Goal: Task Accomplishment & Management: Use online tool/utility

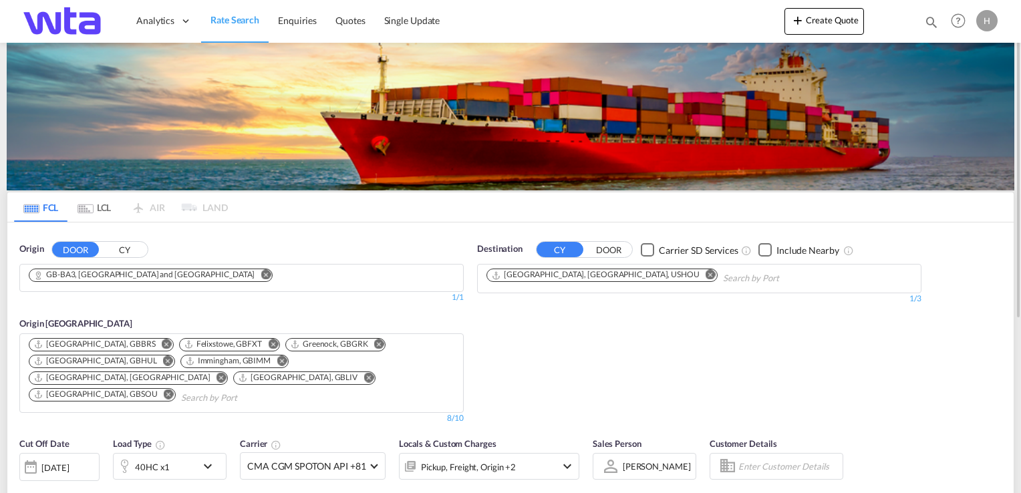
click at [261, 275] on md-icon "Remove" at bounding box center [266, 275] width 10 height 10
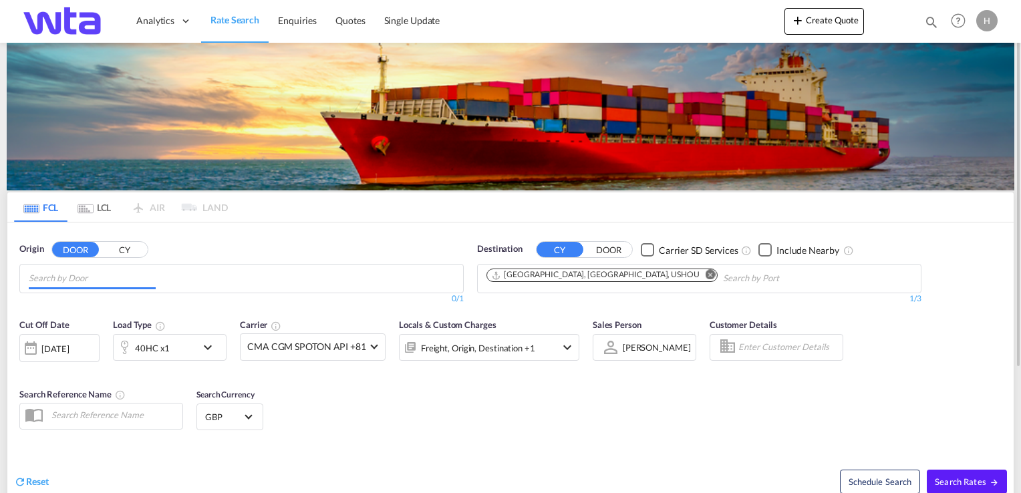
click at [191, 277] on md-chips at bounding box center [241, 279] width 443 height 28
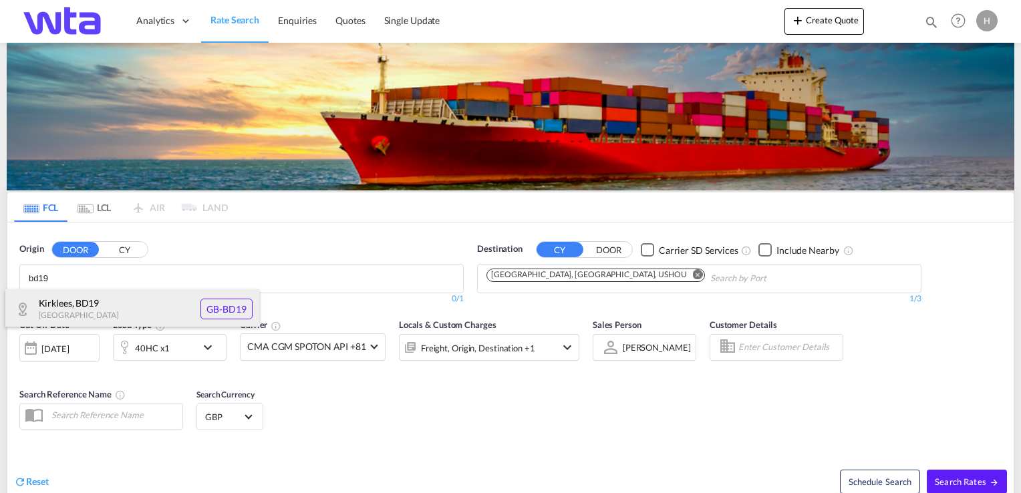
type input "bd19"
click at [87, 303] on div "Kirklees , BD19 [GEOGRAPHIC_DATA] [GEOGRAPHIC_DATA]-BD19" at bounding box center [132, 309] width 254 height 40
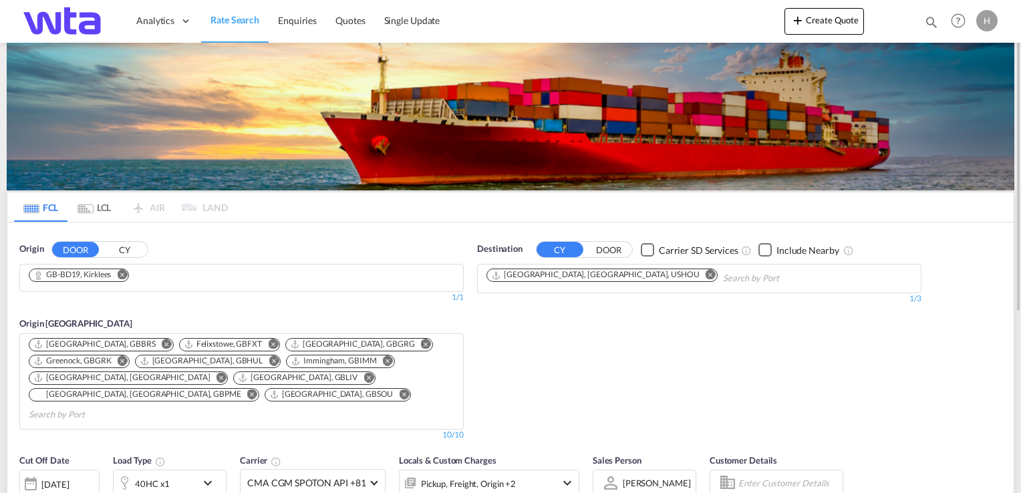
click at [706, 274] on md-icon "Remove" at bounding box center [711, 275] width 10 height 10
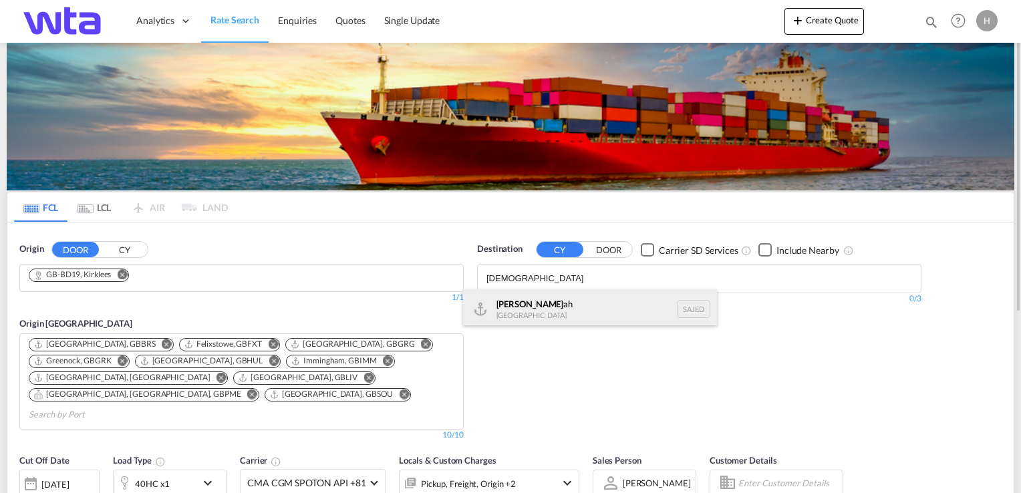
type input "[DEMOGRAPHIC_DATA]"
click at [590, 292] on div "[DEMOGRAPHIC_DATA] ah [GEOGRAPHIC_DATA] SAJED" at bounding box center [590, 309] width 254 height 40
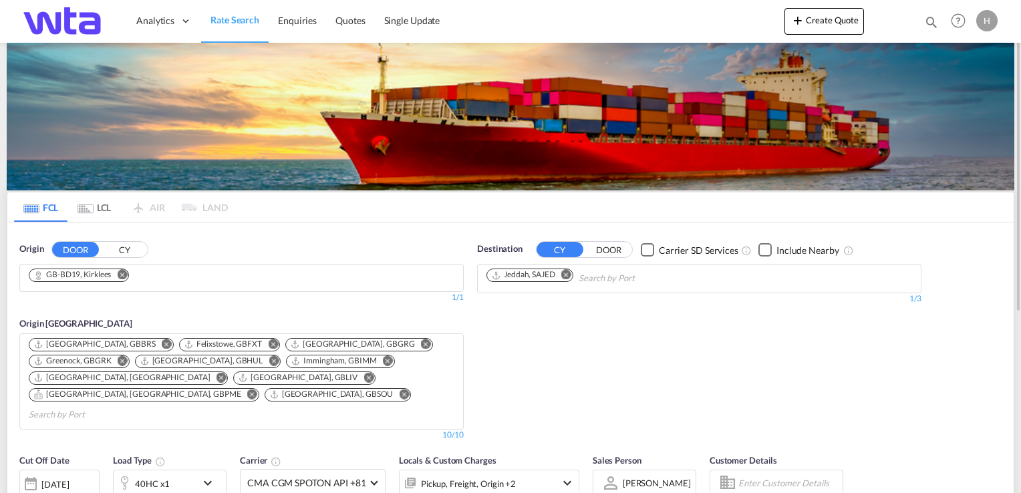
click at [253, 389] on md-icon "Remove" at bounding box center [252, 394] width 10 height 10
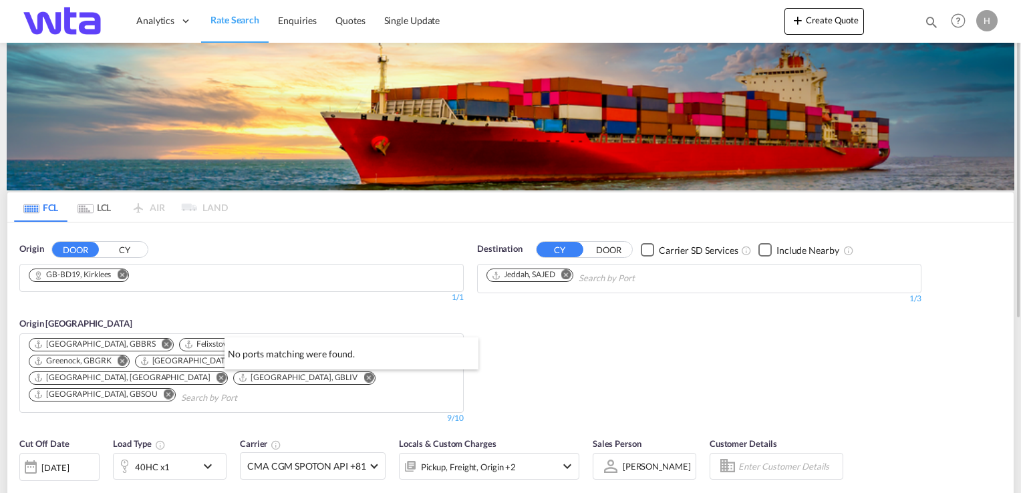
click at [445, 344] on li "No ports matching were found." at bounding box center [352, 349] width 254 height 23
click at [185, 453] on div "40HC x1" at bounding box center [155, 466] width 83 height 27
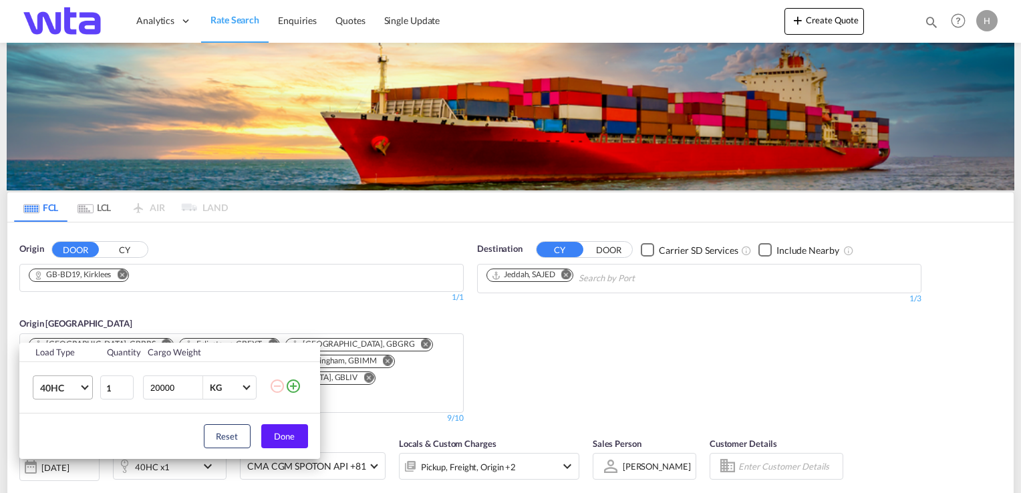
click at [76, 386] on span "40HC" at bounding box center [59, 388] width 39 height 13
click at [80, 326] on md-option "20GP" at bounding box center [74, 323] width 91 height 32
click at [288, 437] on button "Done" at bounding box center [284, 436] width 47 height 24
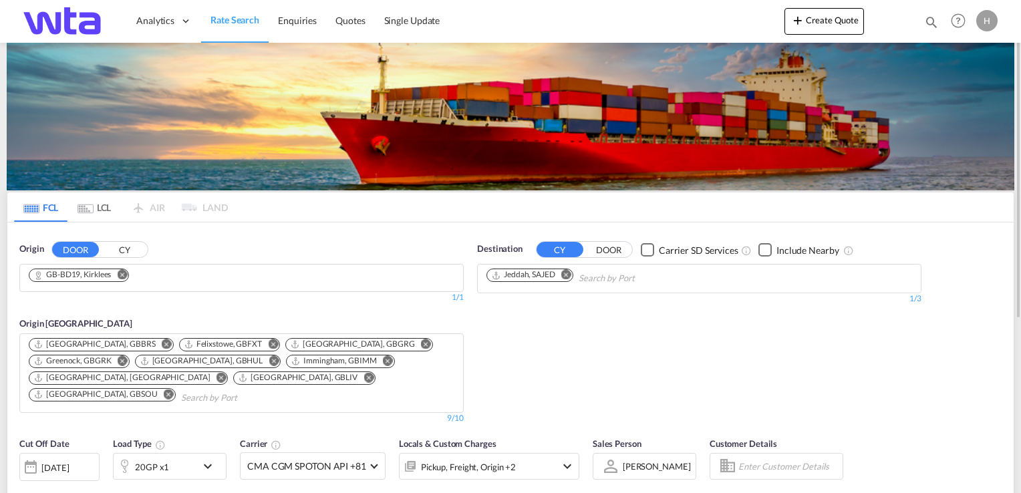
scroll to position [134, 0]
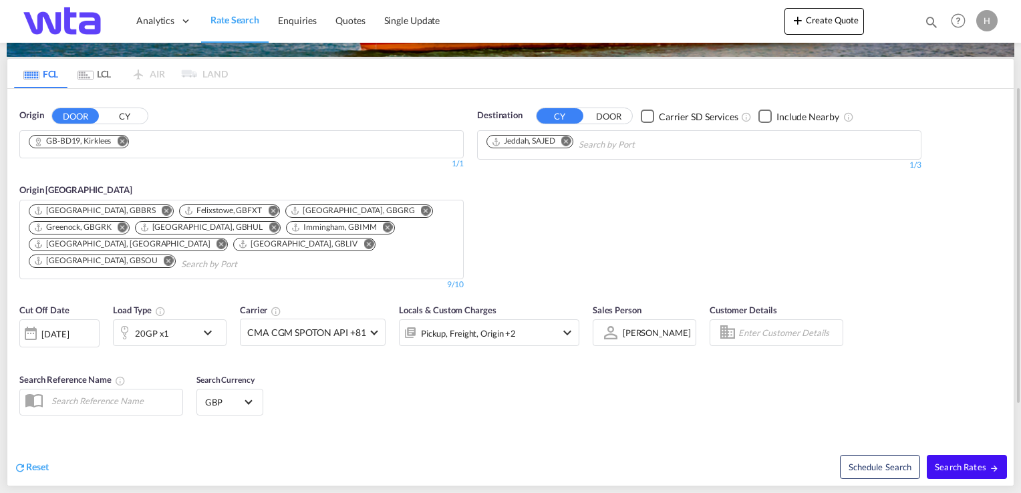
click at [944, 462] on span "Search Rates" at bounding box center [967, 467] width 64 height 11
type input "BD19 to SAJED / [DATE]"
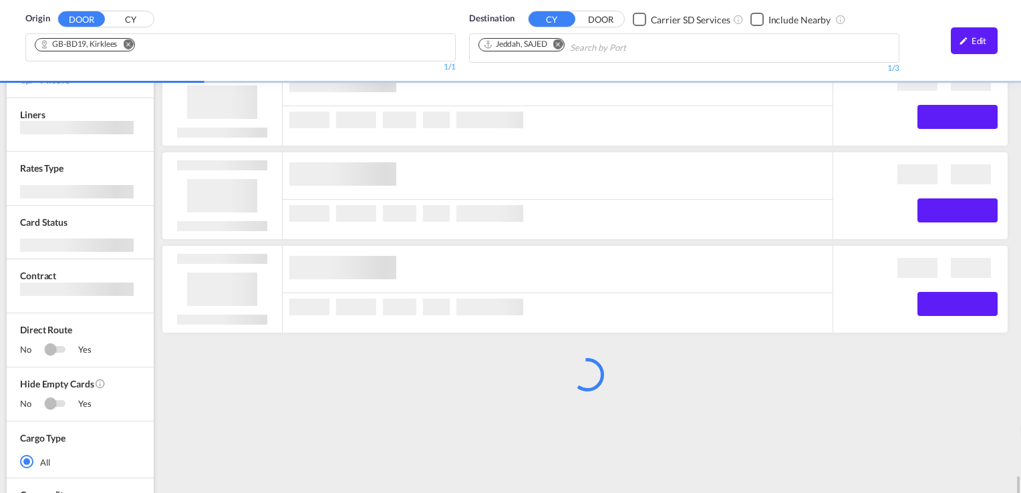
scroll to position [392, 0]
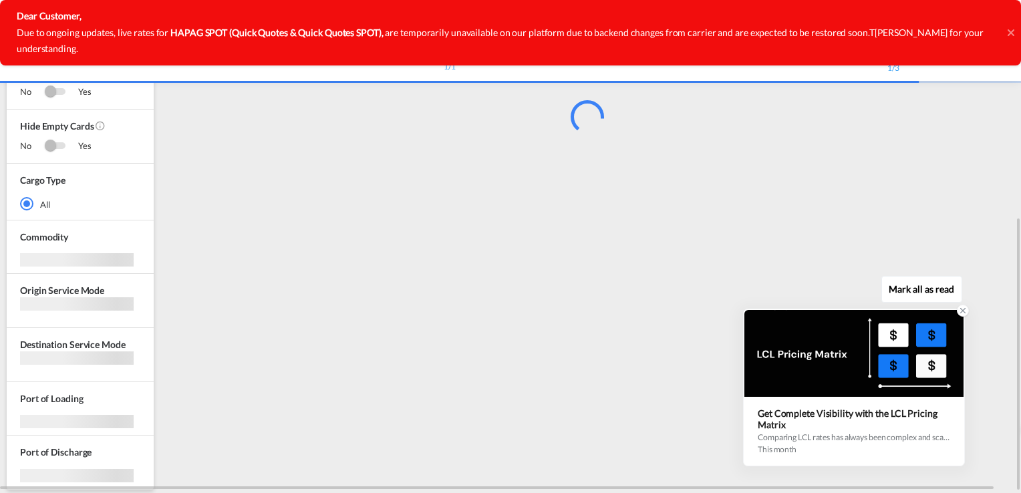
click at [957, 311] on div at bounding box center [963, 311] width 12 height 12
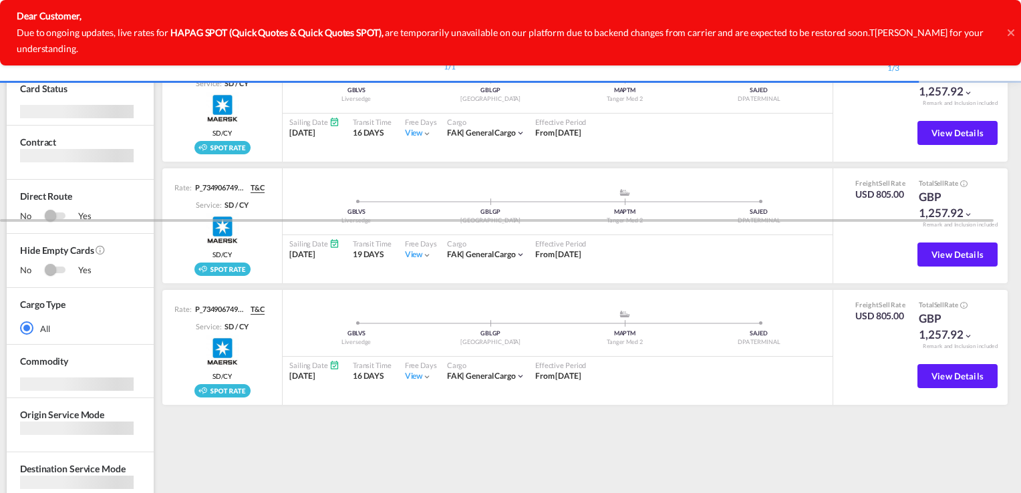
scroll to position [0, 0]
